Goal: Task Accomplishment & Management: Manage account settings

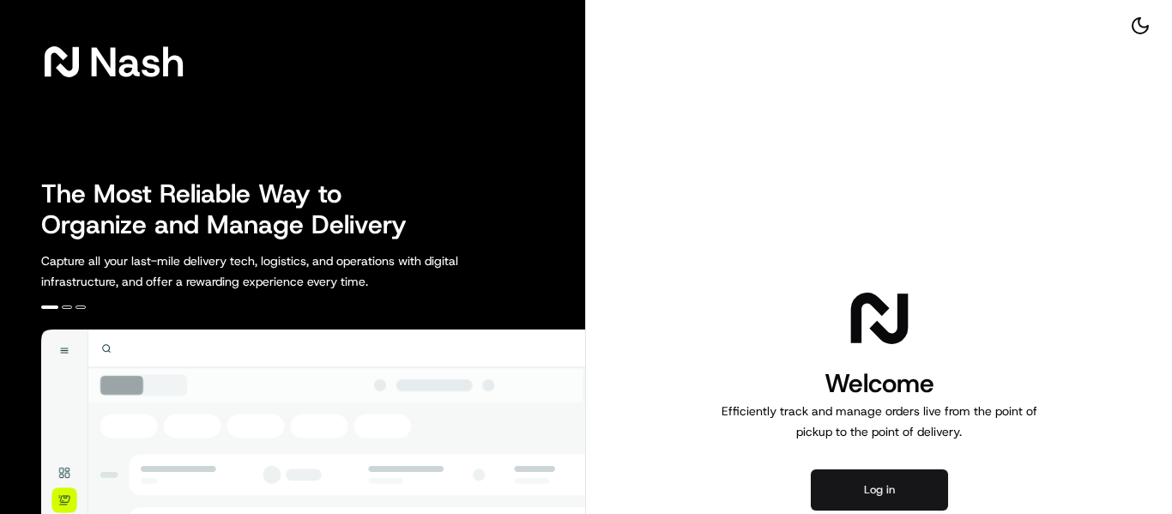
click at [872, 505] on button "Log in" at bounding box center [879, 489] width 137 height 41
